Goal: Learn about a topic

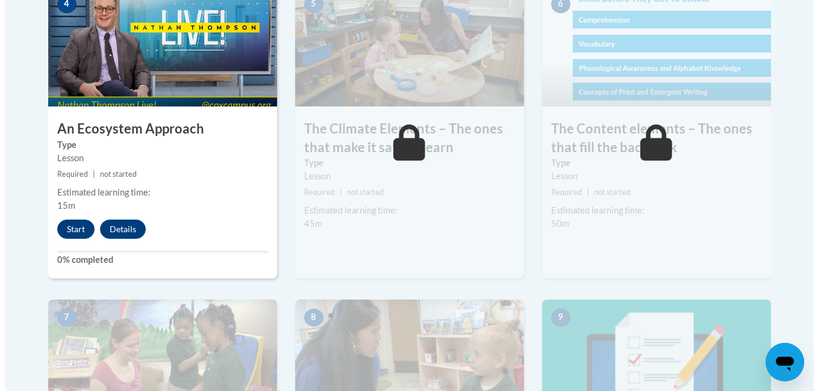
scroll to position [783, 0]
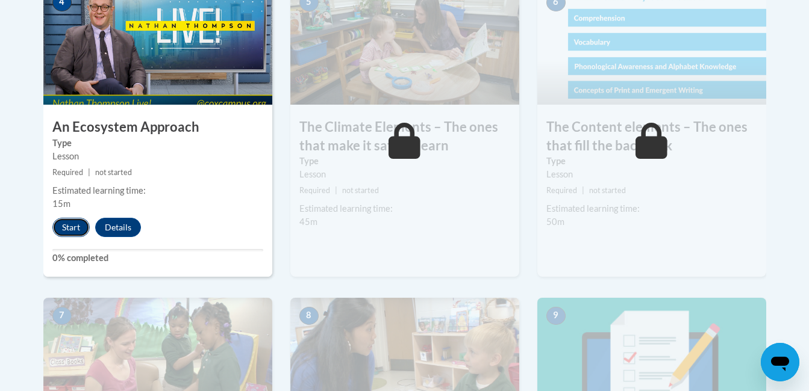
click at [68, 227] on button "Start" at bounding box center [70, 227] width 37 height 19
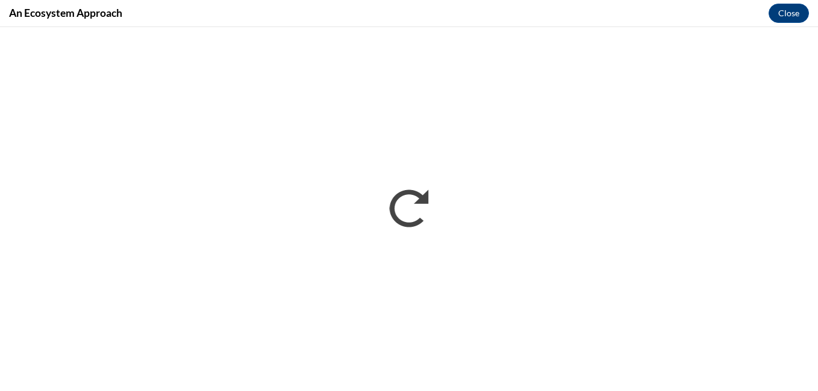
scroll to position [0, 0]
